Goal: Book appointment/travel/reservation

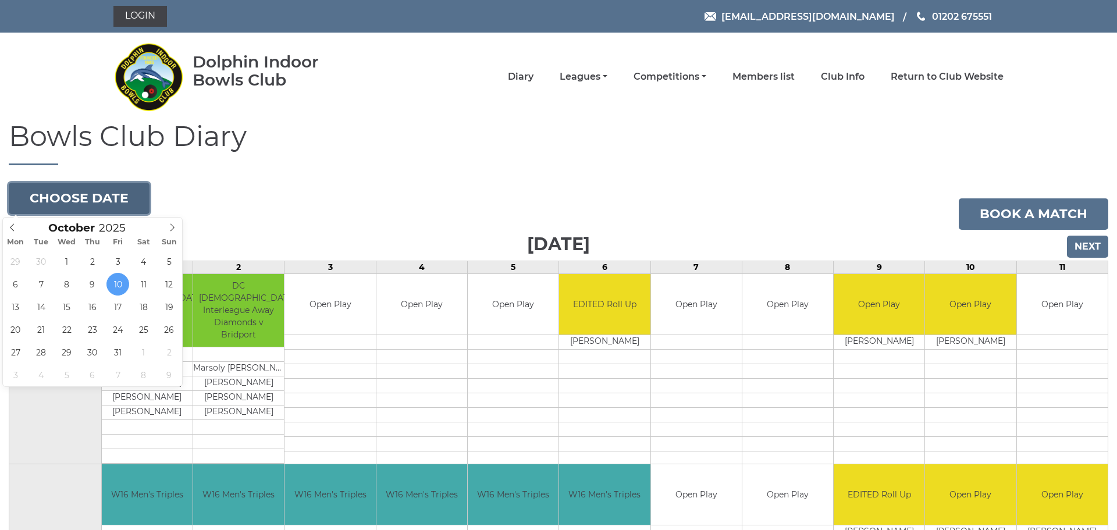
click at [90, 189] on button "Choose date" at bounding box center [79, 198] width 141 height 31
type input "[DATE]"
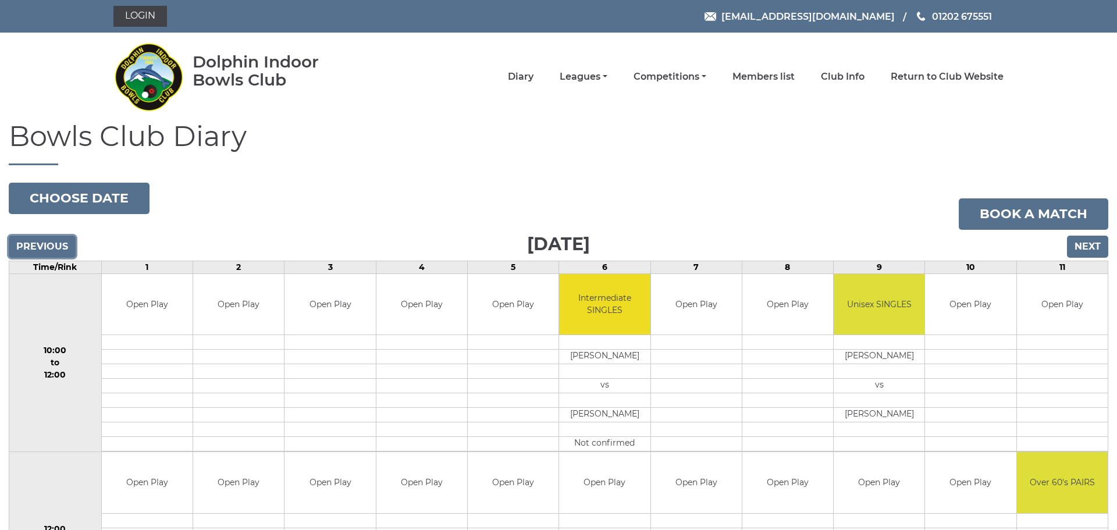
click at [37, 243] on input "Previous" at bounding box center [42, 247] width 67 height 22
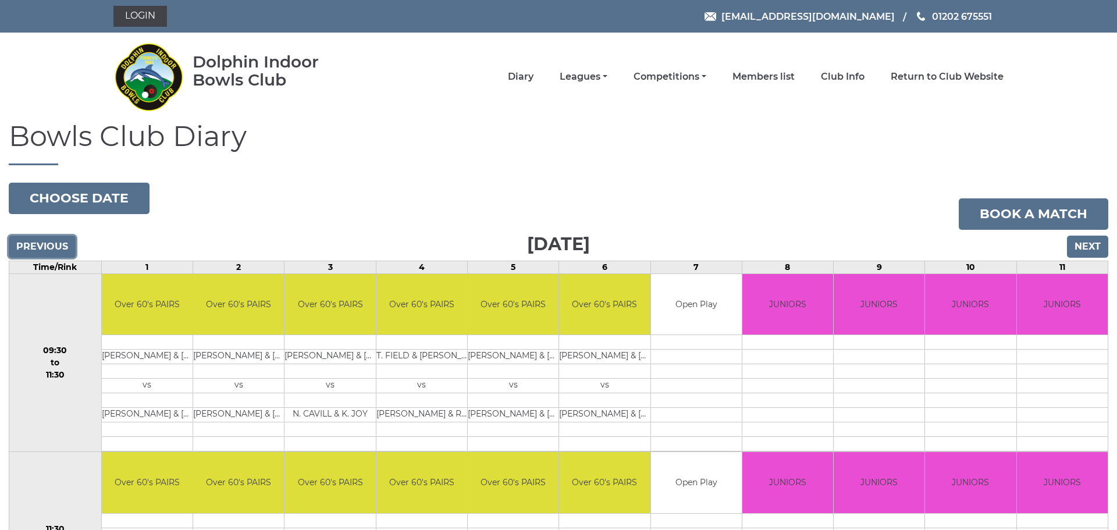
click at [51, 248] on input "Previous" at bounding box center [42, 247] width 67 height 22
